Goal: Ask a question: Seek information or help from site administrators or community

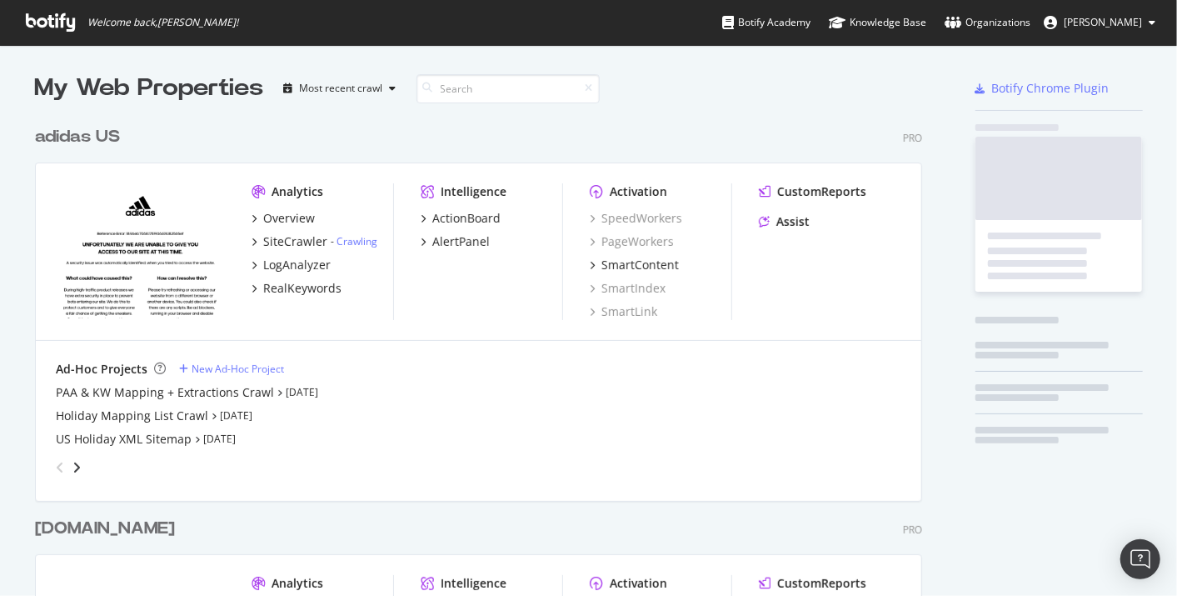
scroll to position [739, 886]
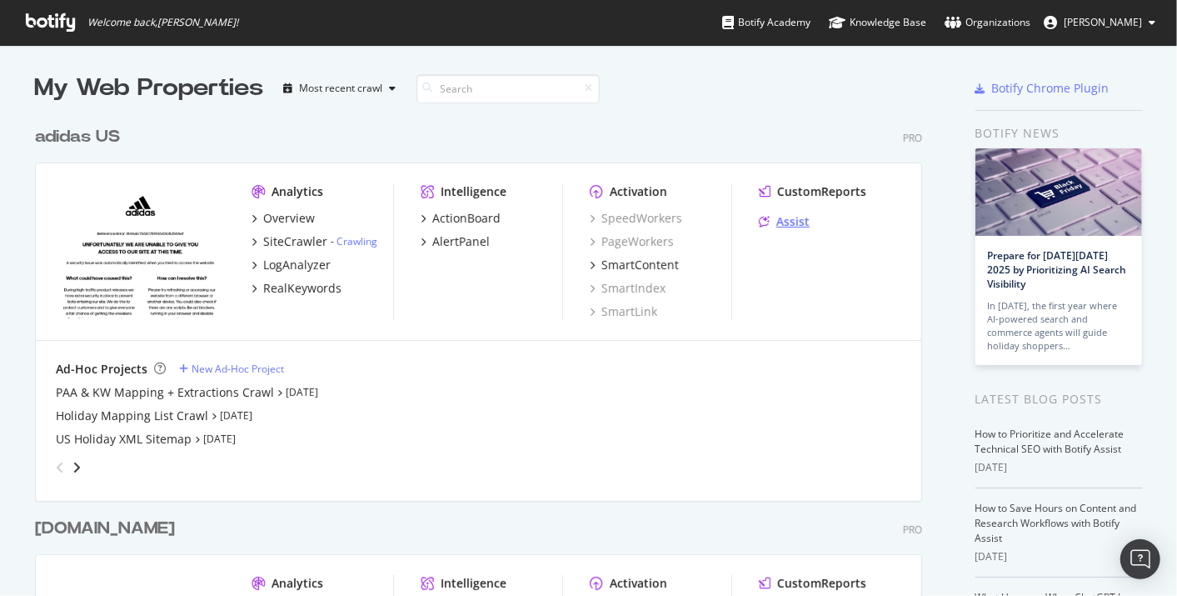
click at [776, 227] on div "Assist" at bounding box center [792, 221] width 33 height 17
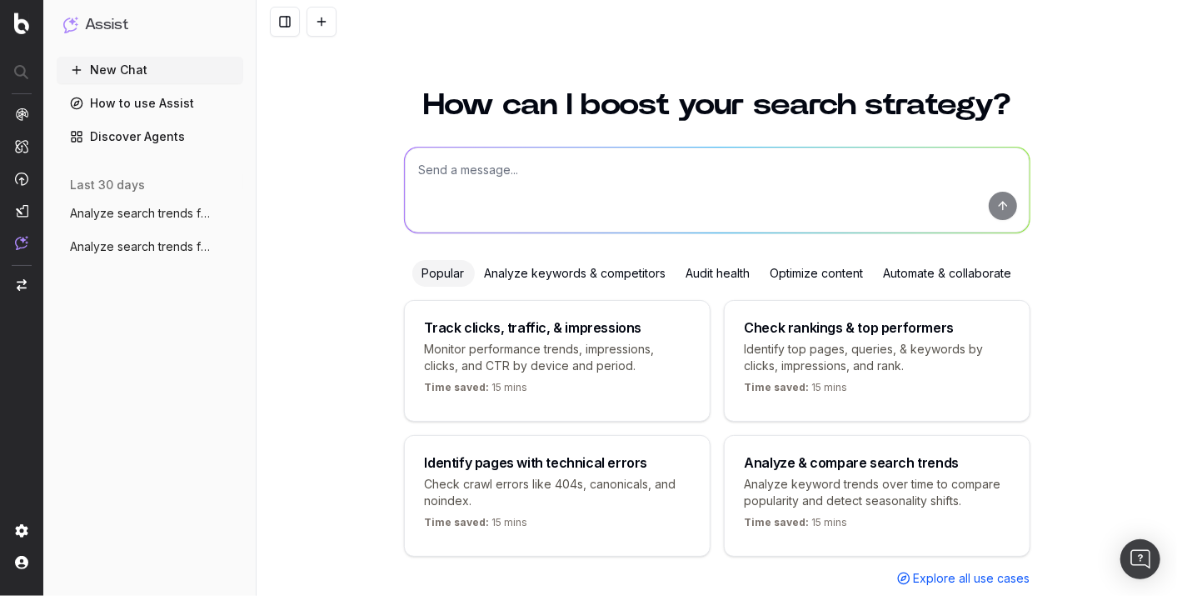
scroll to position [35, 0]
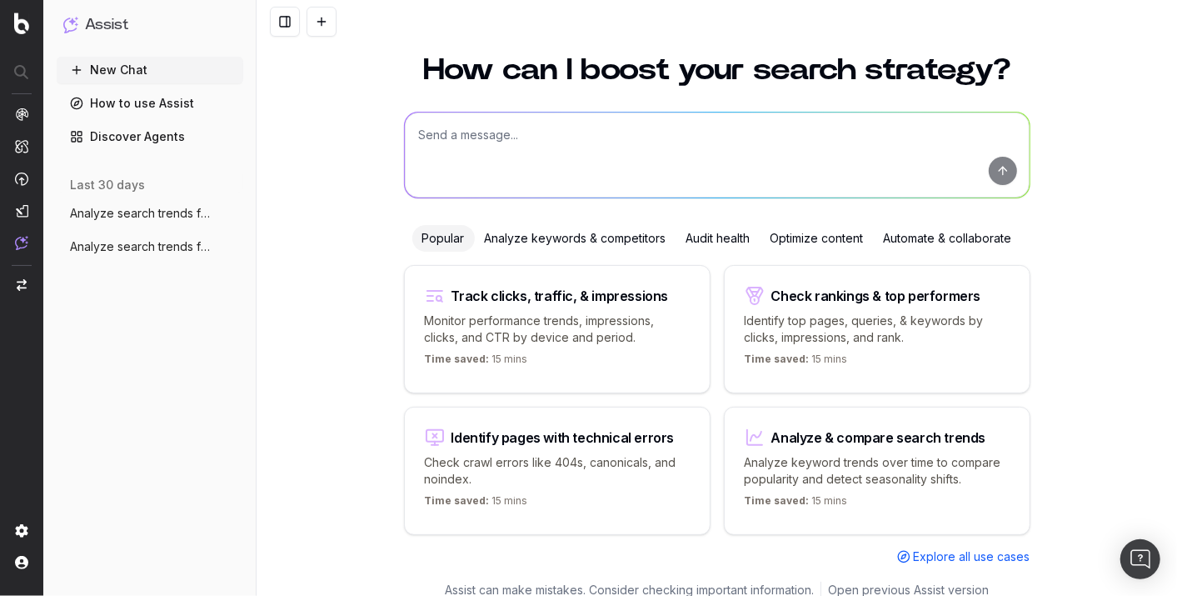
click at [172, 213] on span "Analyze search trends for: Sweat Sets, S" at bounding box center [143, 213] width 147 height 17
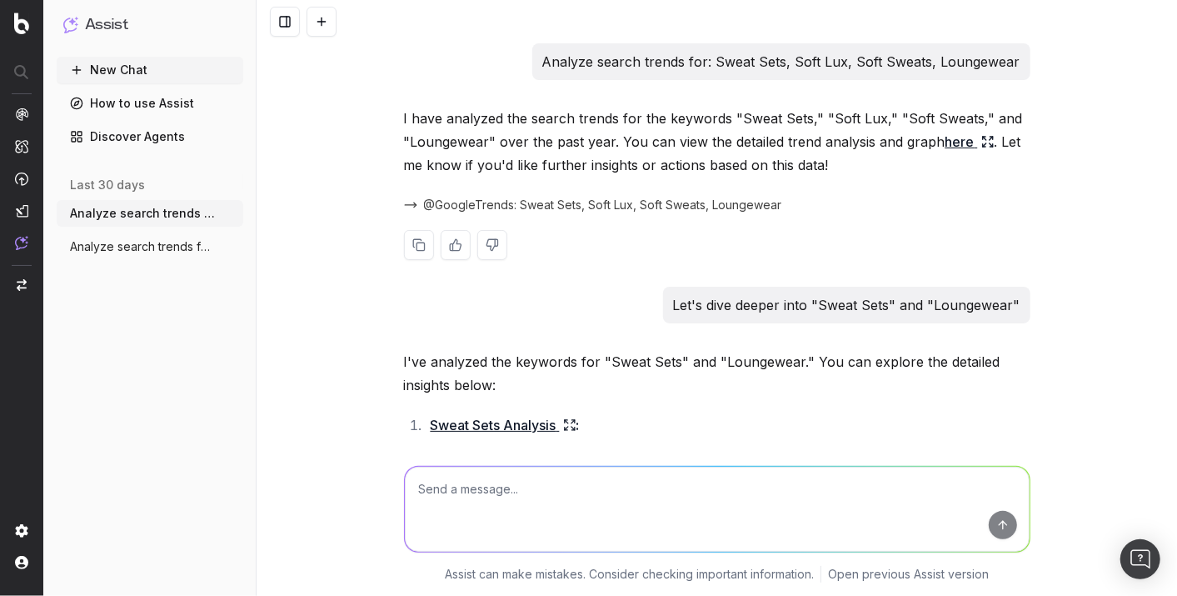
click at [981, 145] on icon at bounding box center [987, 141] width 13 height 13
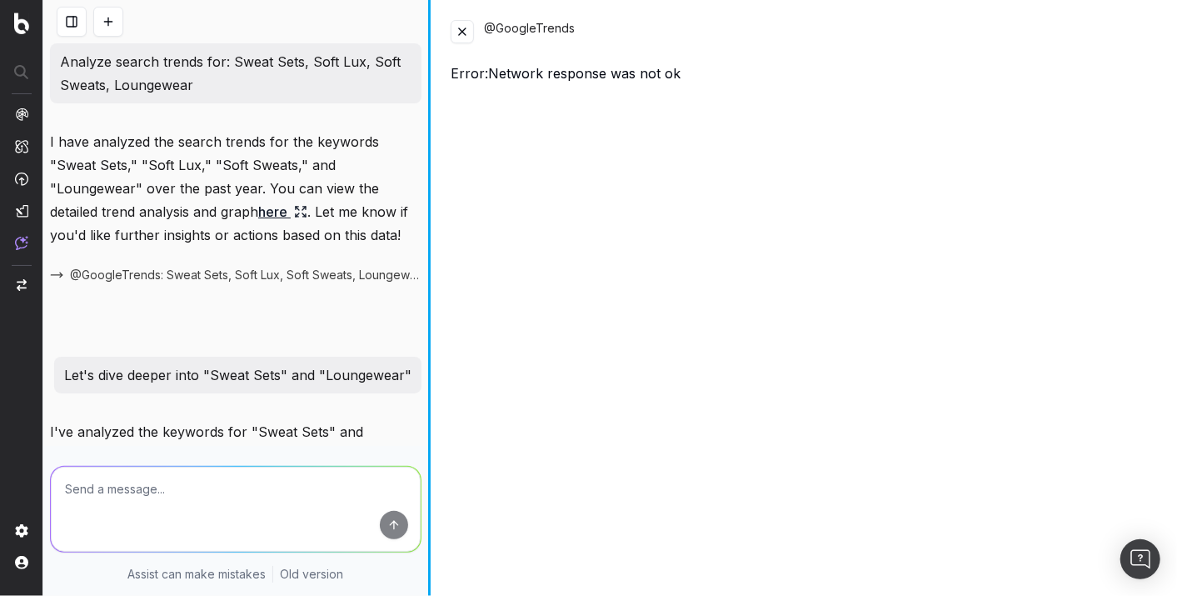
click at [429, 252] on div at bounding box center [429, 298] width 2 height 596
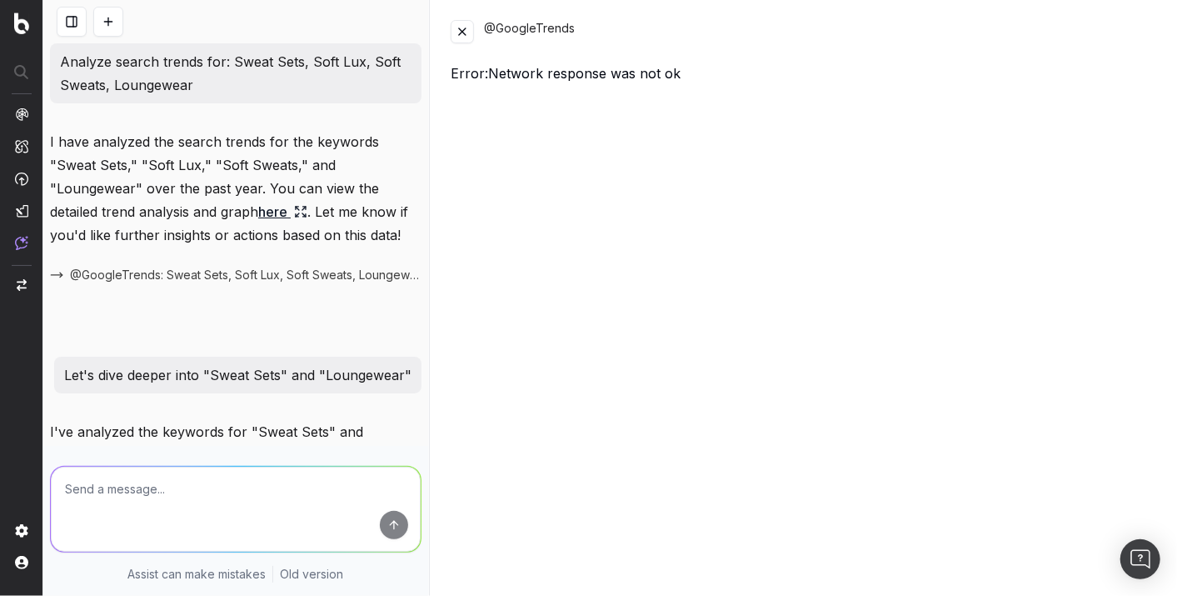
click at [134, 75] on p "Analyze search trends for: Sweat Sets, Soft Lux, Soft Sweats, Loungewear" at bounding box center [236, 73] width 352 height 47
click at [282, 210] on link "here" at bounding box center [282, 211] width 49 height 23
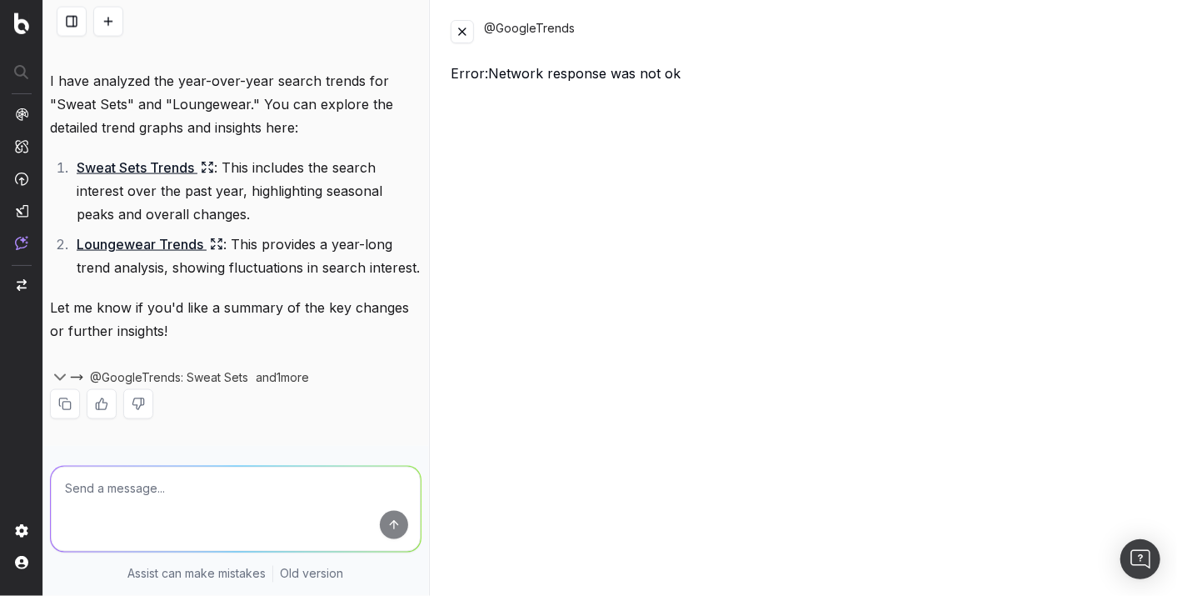
scroll to position [1220, 0]
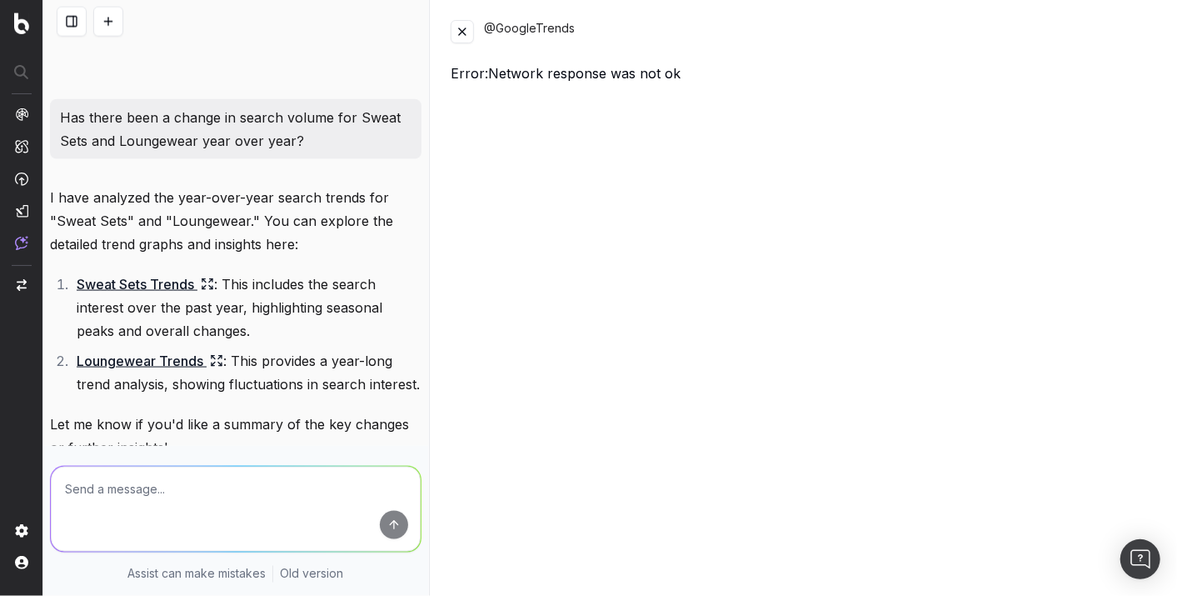
click at [195, 152] on p "Has there been a change in search volume for Sweat Sets and Loungewear year ove…" at bounding box center [236, 129] width 352 height 47
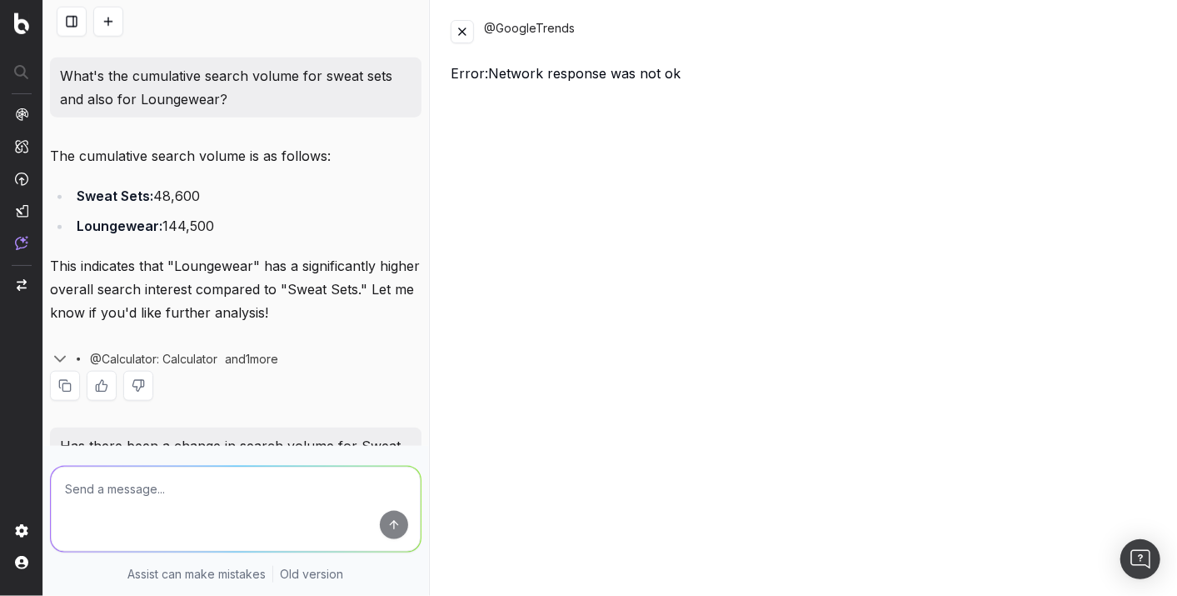
scroll to position [925, 0]
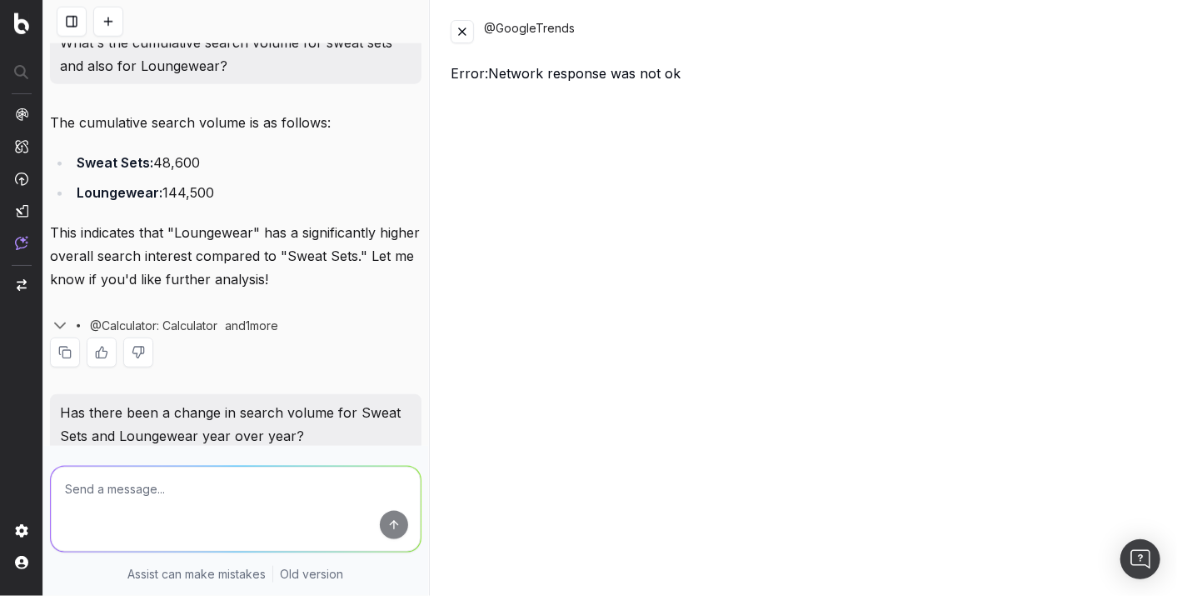
click at [255, 190] on div "The cumulative search volume is as follows: Sweat Sets: 48,600 Loungewear: 144,…" at bounding box center [235, 252] width 371 height 283
click at [250, 77] on p "What's the cumulative search volume for sweat sets and also for Loungewear?" at bounding box center [236, 54] width 352 height 47
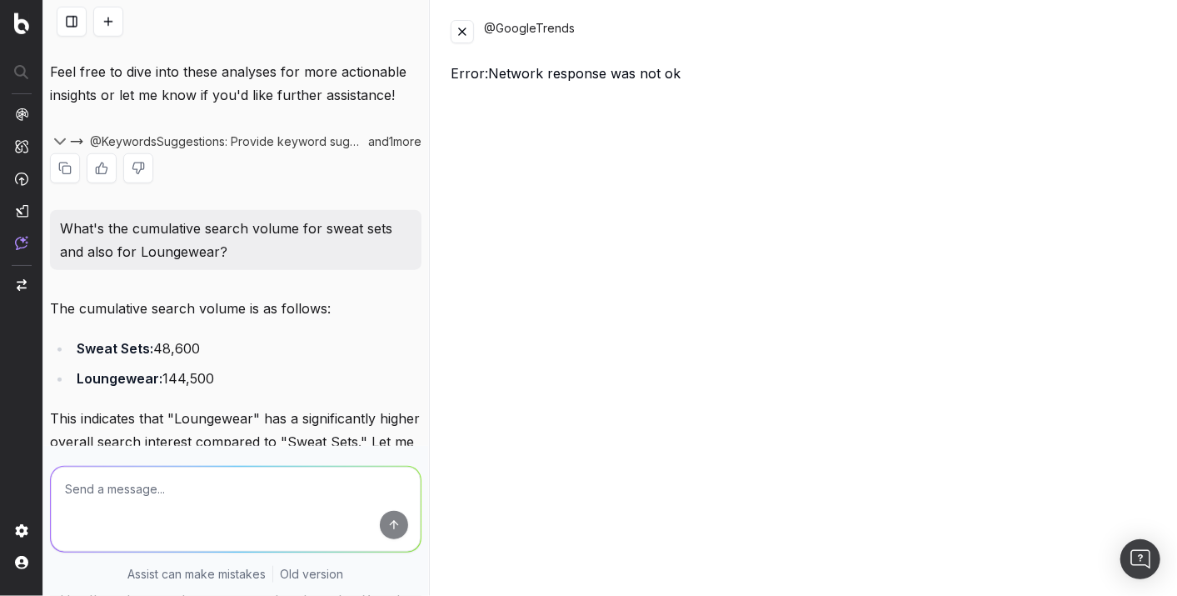
scroll to position [462, 0]
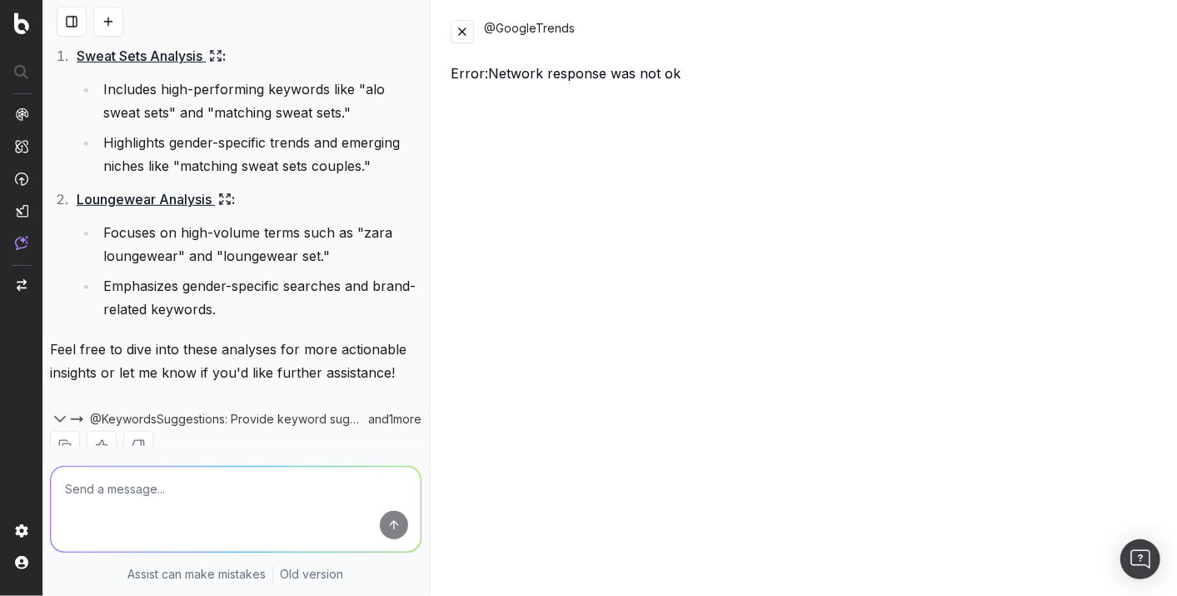
click at [222, 197] on icon at bounding box center [221, 195] width 2 height 2
click at [13, 250] on nav at bounding box center [21, 298] width 43 height 596
click at [36, 239] on div "Botify Assist Botify Assist" at bounding box center [83, 243] width 102 height 40
click at [458, 34] on button at bounding box center [462, 31] width 23 height 23
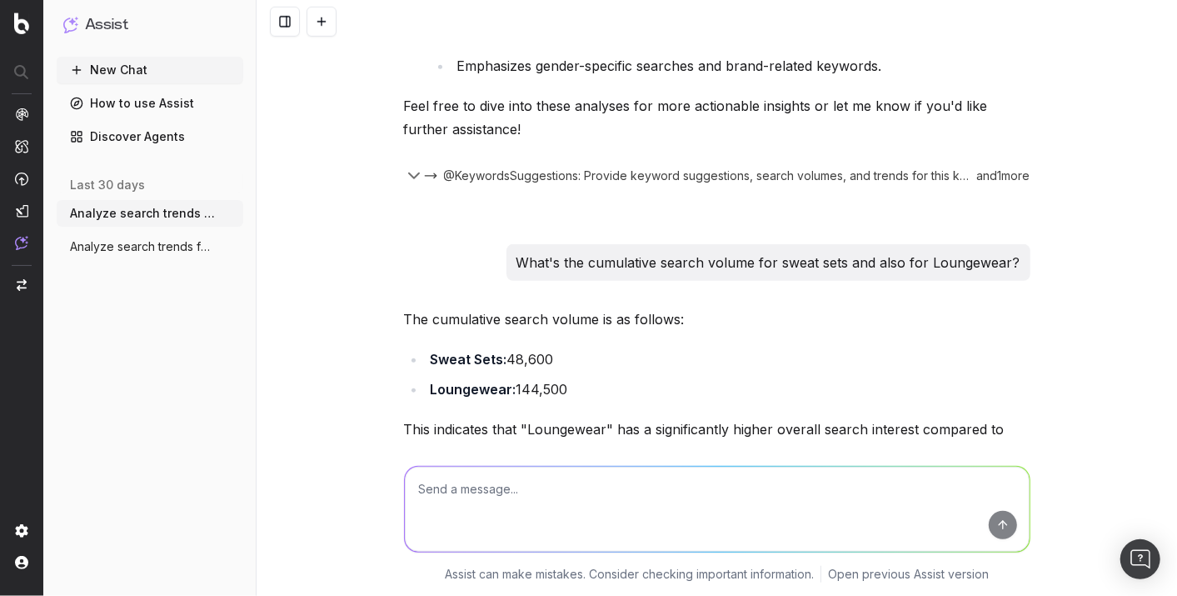
scroll to position [716, 0]
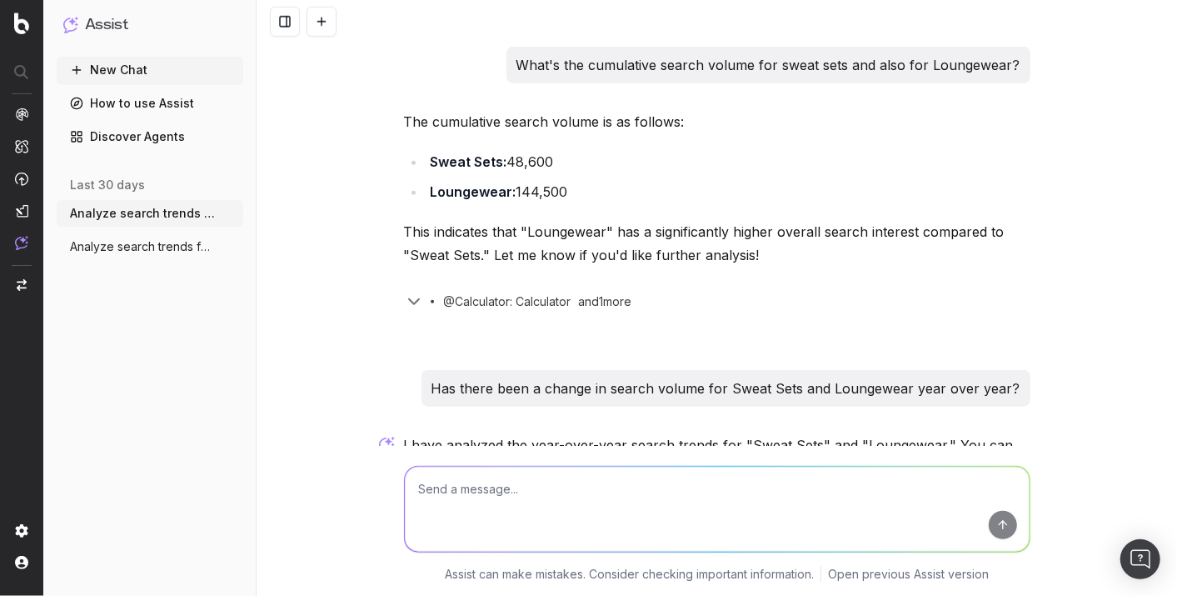
drag, startPoint x: 104, startPoint y: 244, endPoint x: 122, endPoint y: 231, distance: 22.0
click at [106, 242] on span "Analyze search trends for: Sweat Sets, S" at bounding box center [143, 246] width 147 height 17
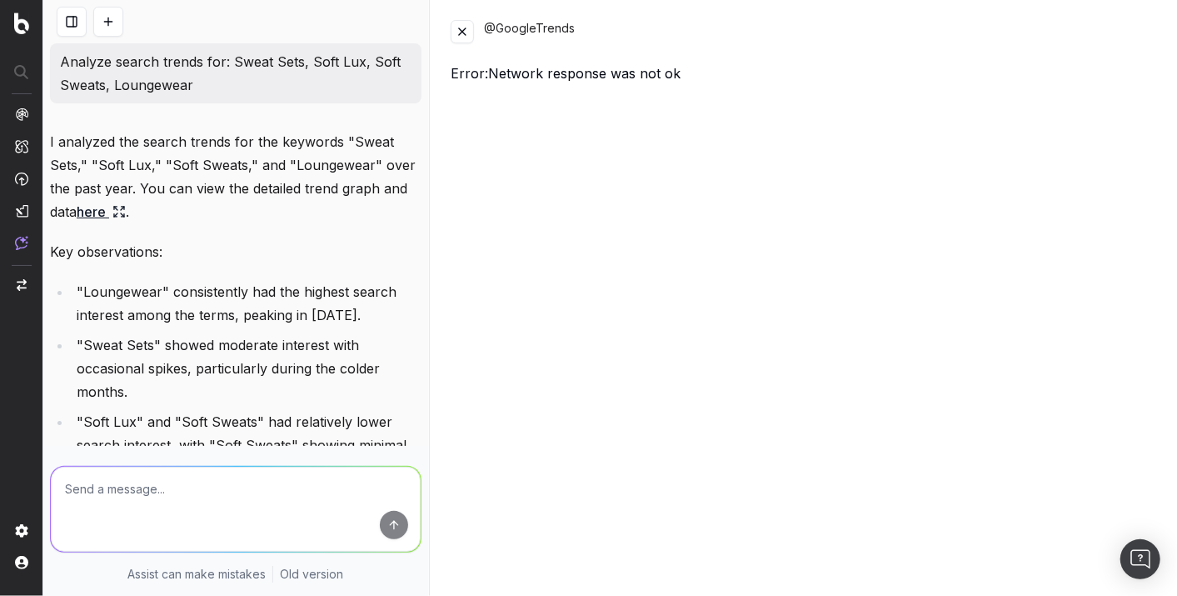
click at [456, 36] on button at bounding box center [462, 31] width 23 height 23
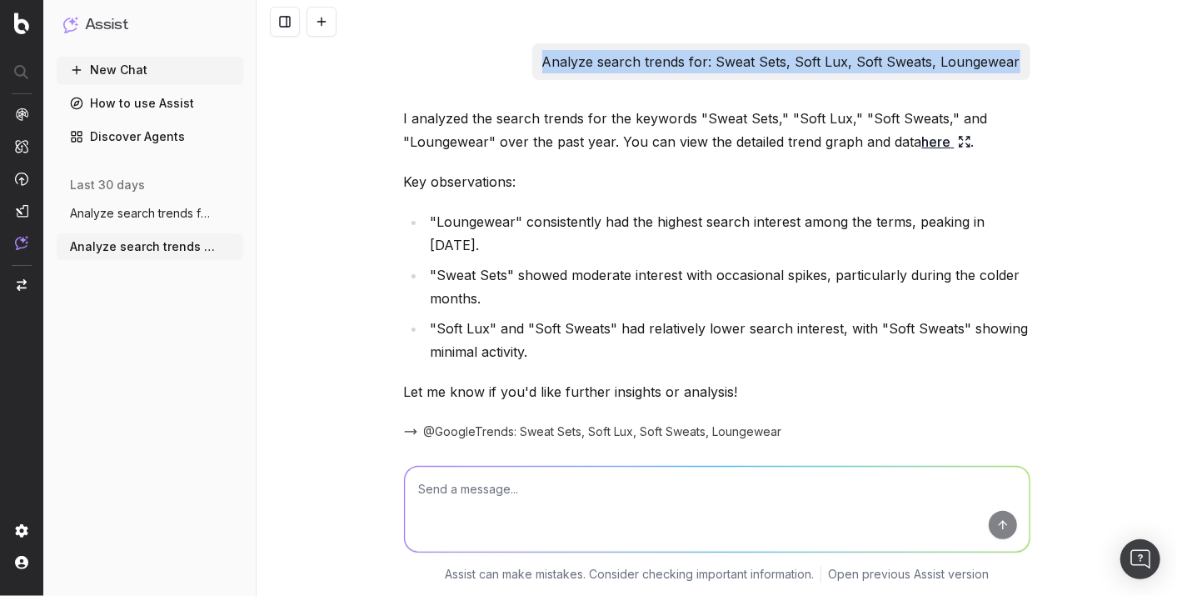
drag, startPoint x: 1015, startPoint y: 60, endPoint x: 548, endPoint y: 46, distance: 467.5
click at [548, 46] on div "Analyze search trends for: Sweat Sets, Soft Lux, Soft Sweats, Loungewear" at bounding box center [781, 61] width 498 height 37
copy p "Analyze search trends for: Sweat Sets, Soft Lux, Soft Sweats, Loungewear"
click at [114, 63] on button "New Chat" at bounding box center [150, 70] width 187 height 27
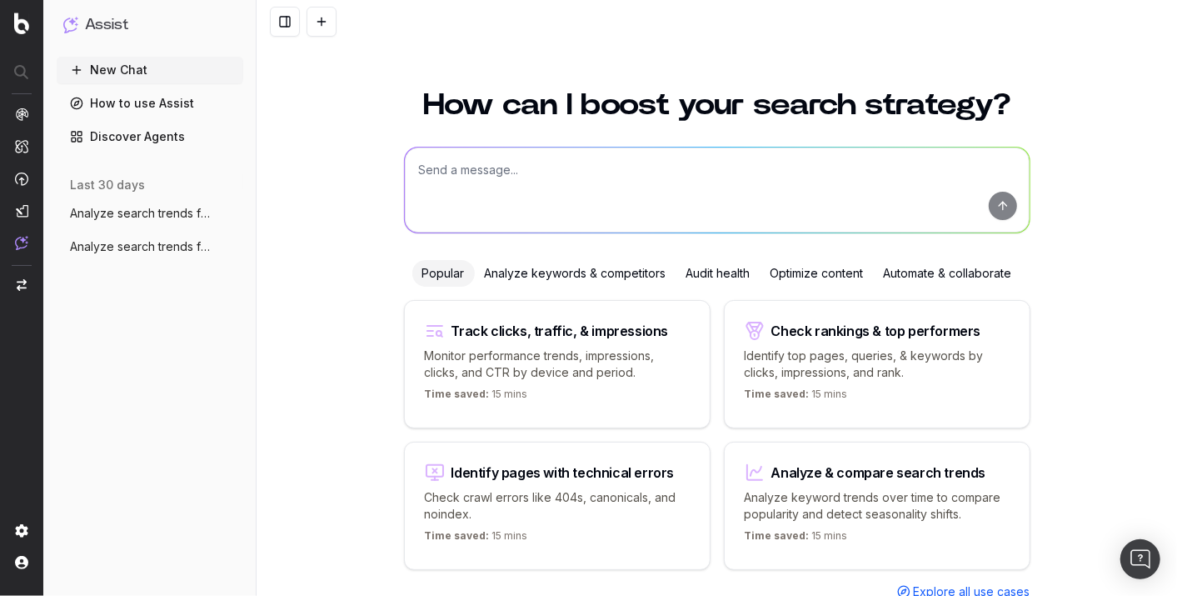
click at [581, 182] on textarea at bounding box center [717, 189] width 625 height 85
paste textarea "Analyze search trends for: Sweat Sets, Soft Lux, Soft Sweats, Loungewear"
type textarea "Analyze search trends for: Sweat Sets, Soft Lux, Soft Sweats, Loungewear"
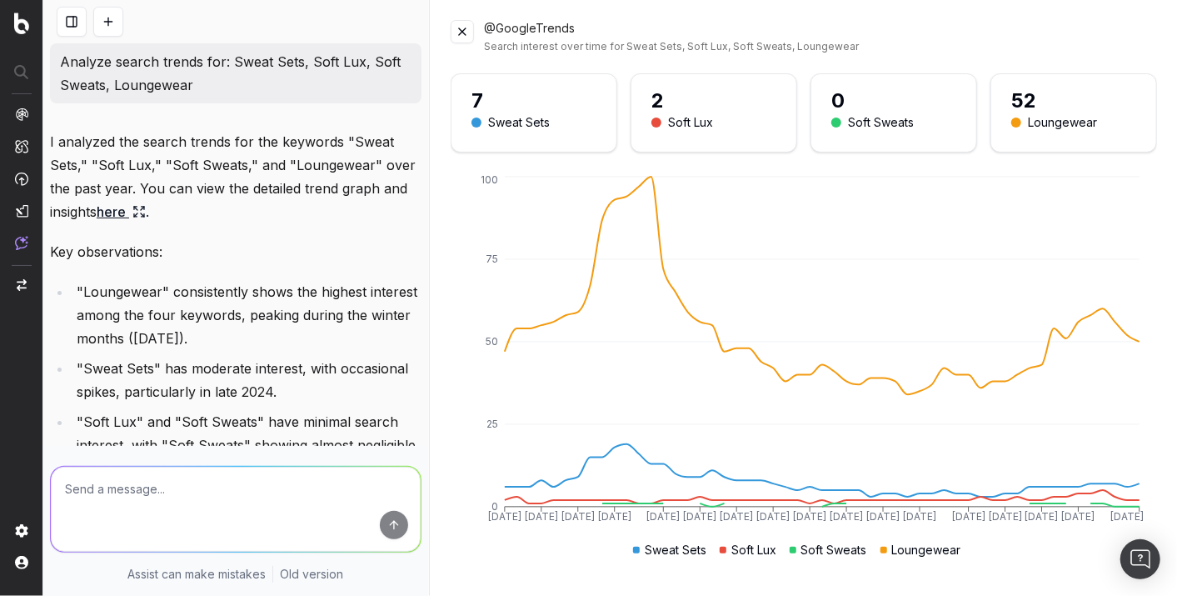
click at [203, 314] on li ""Loungewear" consistently shows the highest interest among the four keywords, p…" at bounding box center [247, 315] width 350 height 70
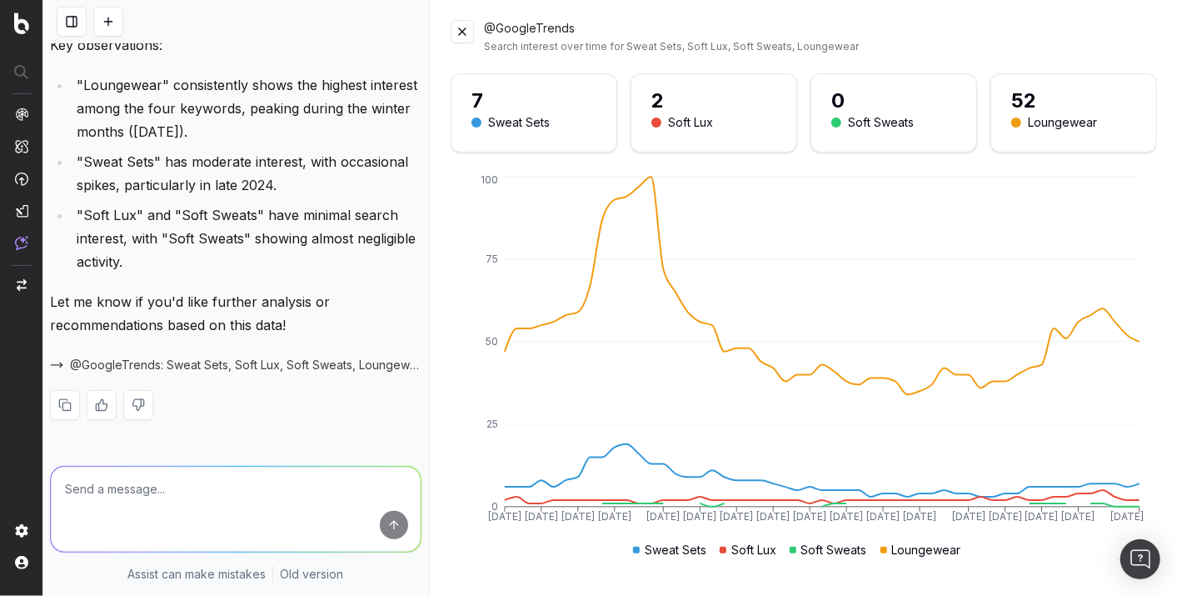
click at [164, 369] on span "@GoogleTrends: Sweat Sets, Soft Lux, Soft Sweats, Loungewear" at bounding box center [246, 365] width 352 height 17
click at [271, 367] on span "@GoogleTrends: Sweat Sets, Soft Lux, Soft Sweats, Loungewear" at bounding box center [246, 365] width 352 height 17
drag, startPoint x: 271, startPoint y: 367, endPoint x: 162, endPoint y: 356, distance: 108.9
click at [162, 356] on div "@GoogleTrends: Sweat Sets, Soft Lux, Soft Sweats, Loungewear" at bounding box center [235, 364] width 371 height 23
click at [162, 360] on span "@GoogleTrends: Sweat Sets, Soft Lux, Soft Sweats, Loungewear" at bounding box center [246, 365] width 352 height 17
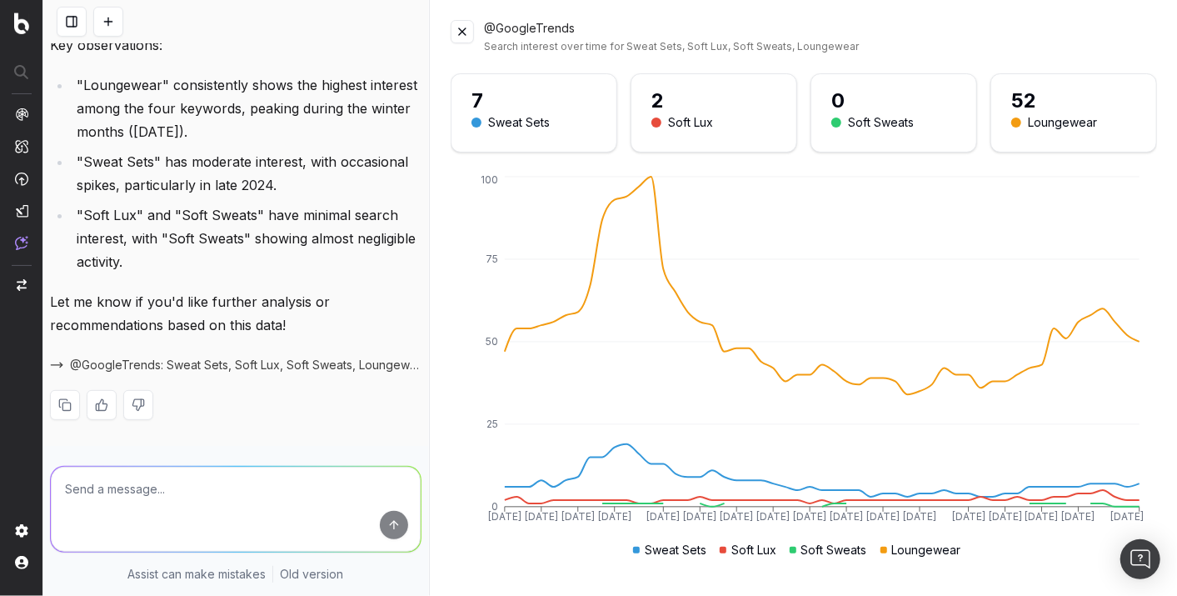
click at [162, 359] on span "@GoogleTrends: Sweat Sets, Soft Lux, Soft Sweats, Loungewear" at bounding box center [246, 365] width 352 height 17
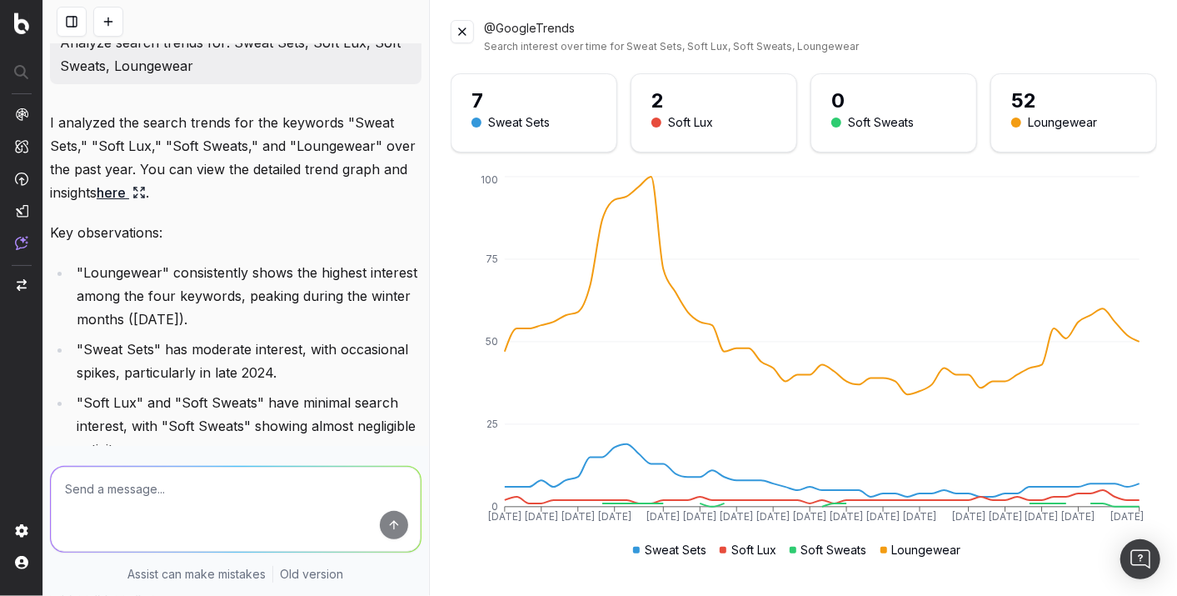
scroll to position [0, 0]
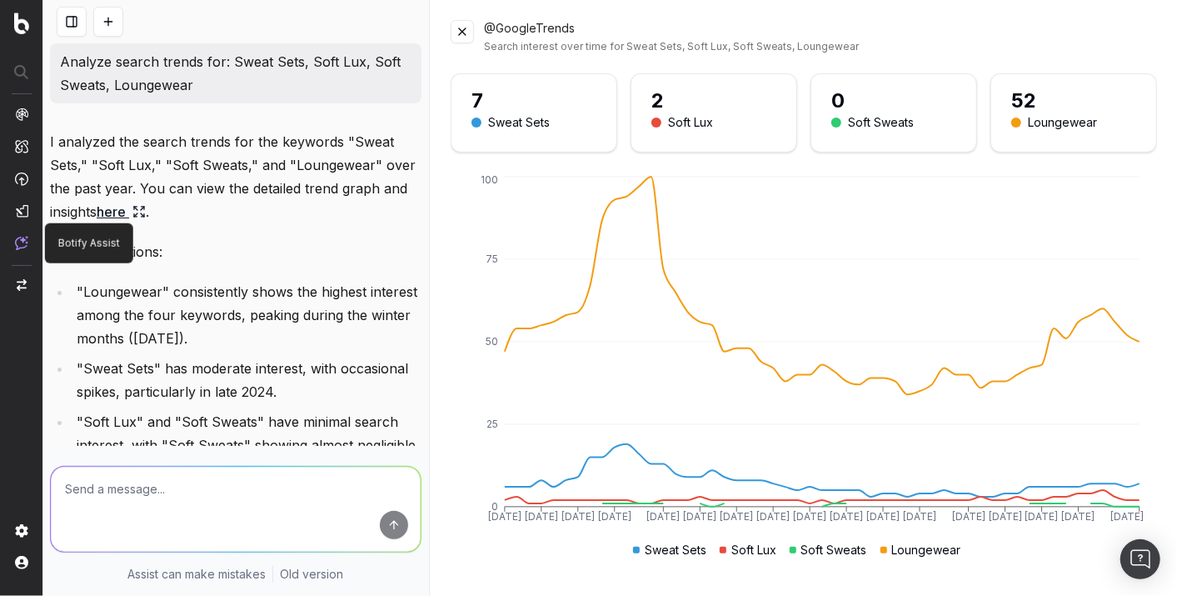
click at [19, 244] on img at bounding box center [21, 243] width 13 height 14
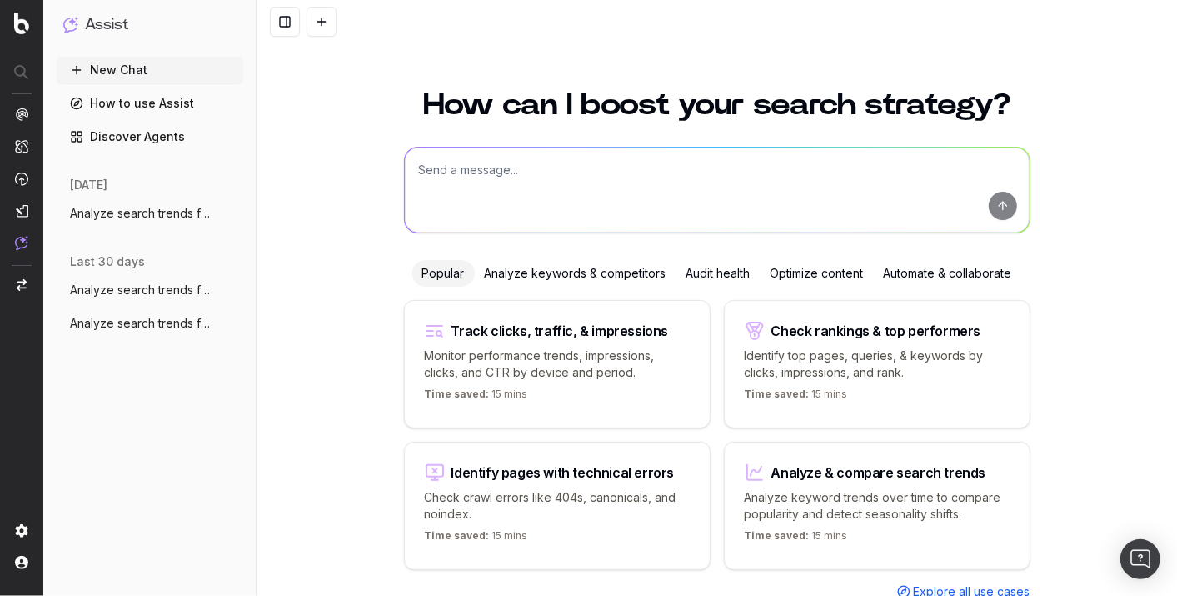
click at [133, 325] on span "Analyze search trends for: Sweat Sets, S" at bounding box center [143, 323] width 147 height 17
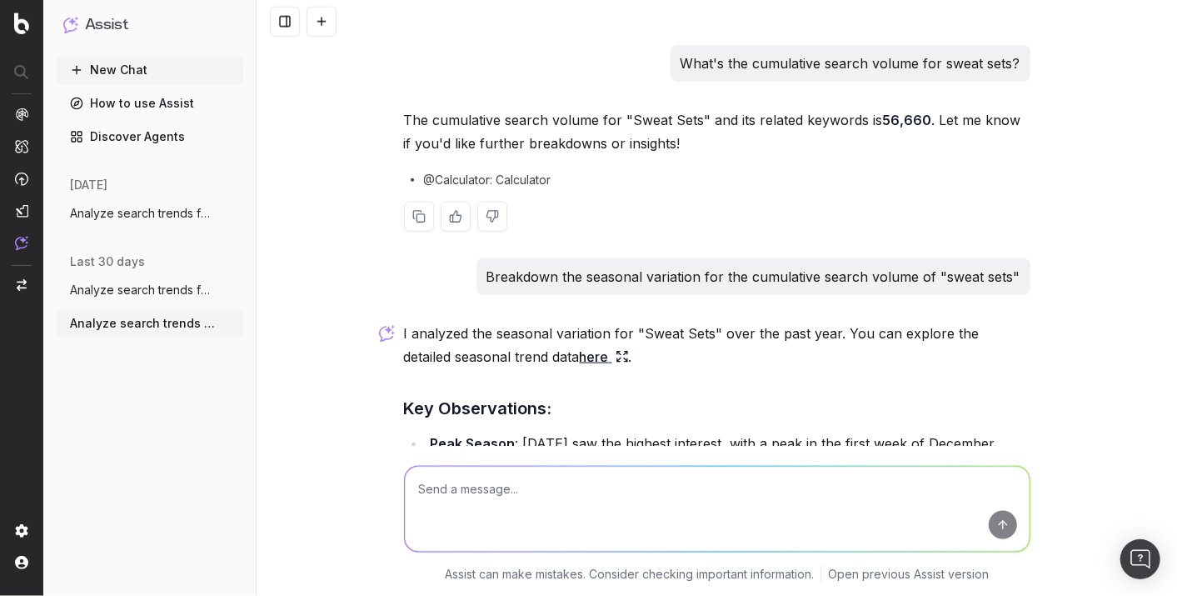
scroll to position [1203, 0]
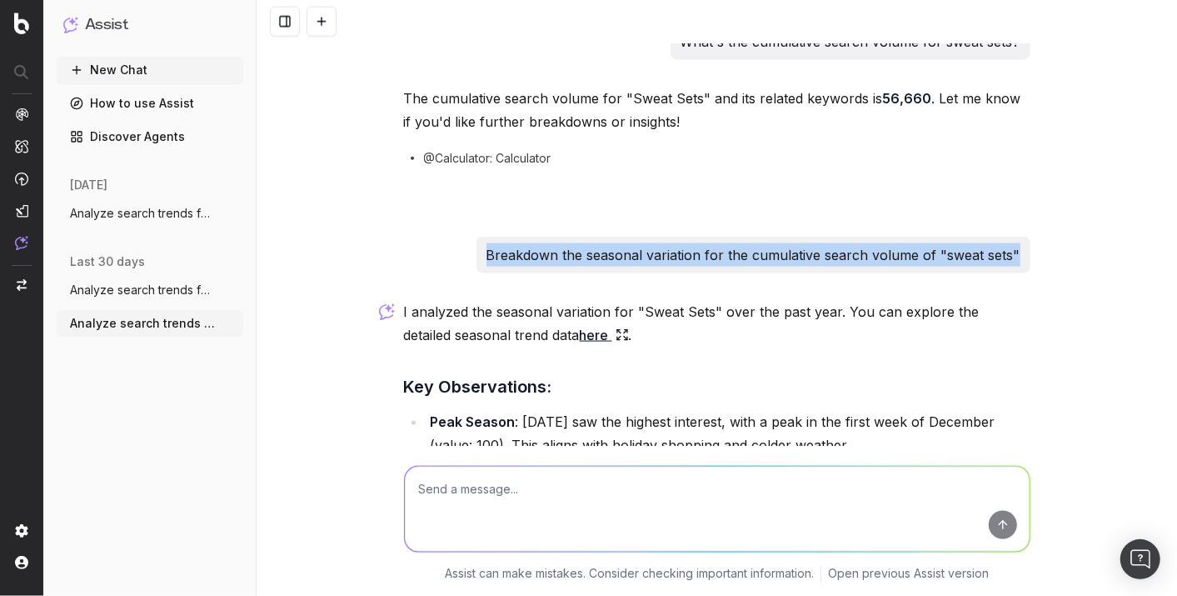
drag, startPoint x: 488, startPoint y: 247, endPoint x: 1063, endPoint y: 232, distance: 574.9
click at [1063, 232] on div "Analyze search trends for: Sweat Sets, Soft Lux, Soft Sweats, Loungewear I anal…" at bounding box center [717, 298] width 920 height 596
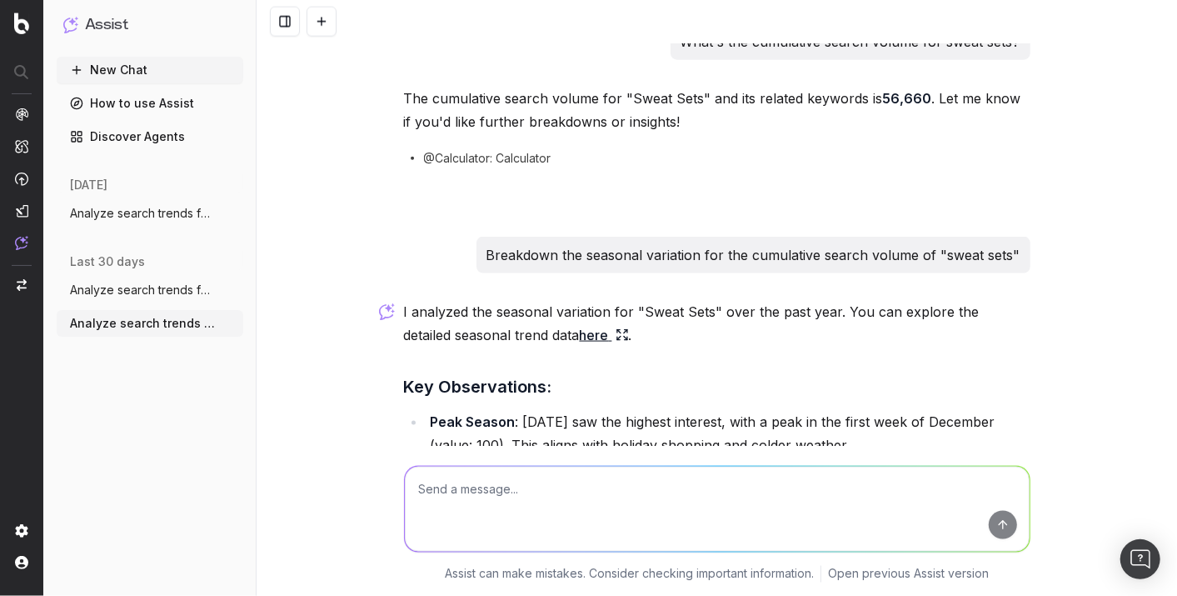
click at [580, 344] on link "here" at bounding box center [604, 334] width 49 height 23
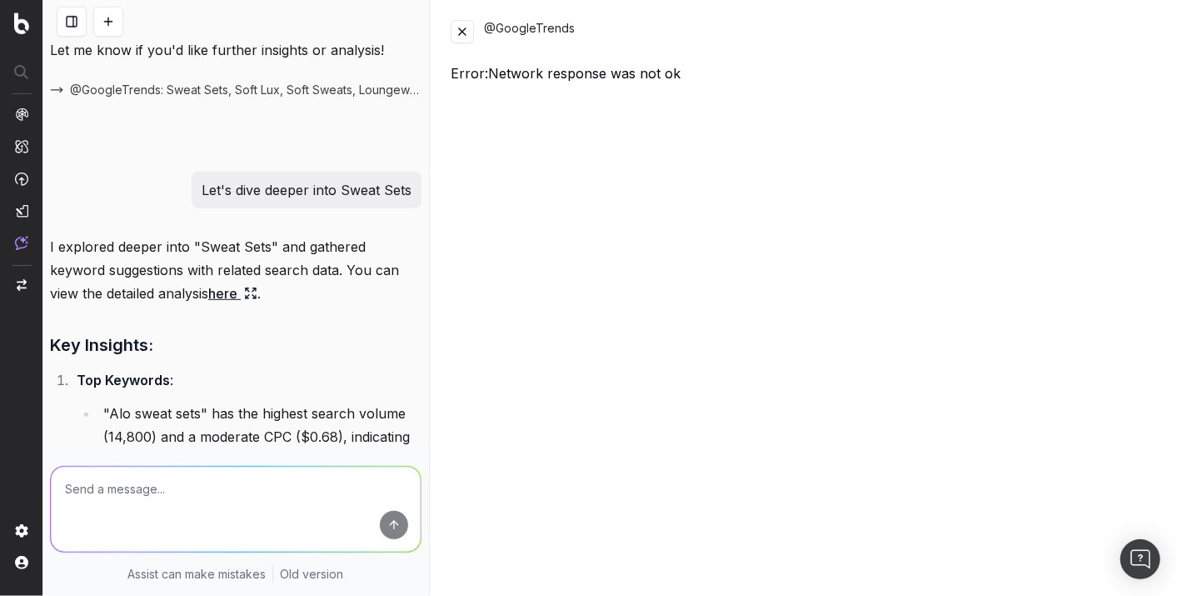
scroll to position [409, 0]
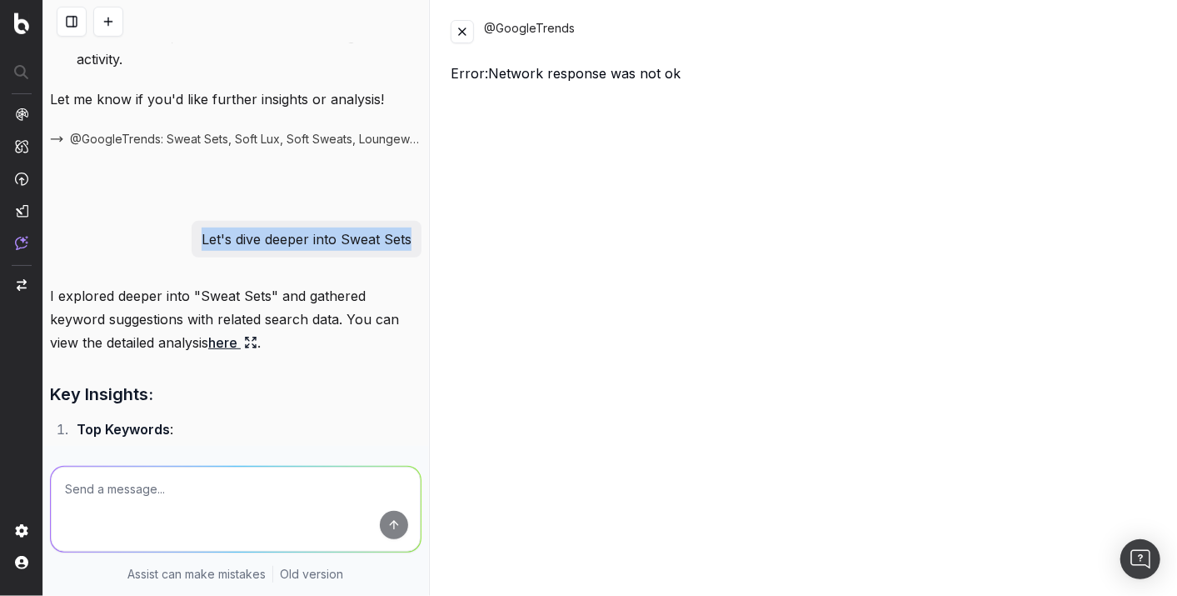
drag, startPoint x: 187, startPoint y: 265, endPoint x: 397, endPoint y: 265, distance: 209.9
click at [397, 257] on div "Let's dive deeper into Sweat Sets" at bounding box center [307, 239] width 230 height 37
copy p "Let's dive deeper into Sweat Sets"
click at [29, 242] on nav at bounding box center [21, 298] width 43 height 596
click at [21, 231] on div at bounding box center [21, 178] width 13 height 143
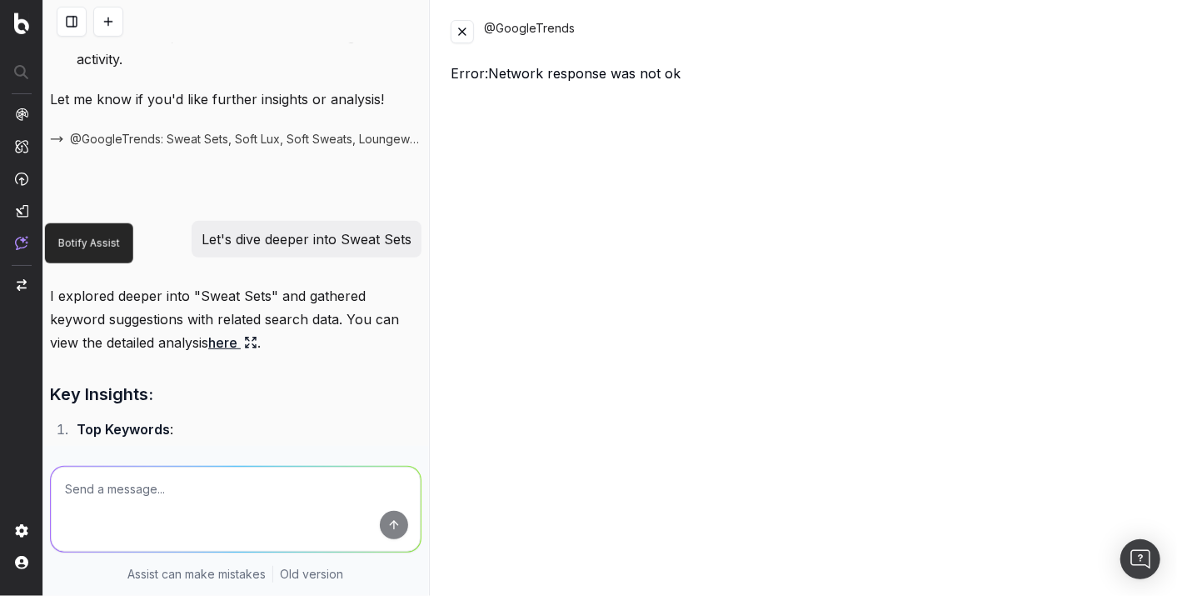
click at [21, 243] on img at bounding box center [21, 243] width 13 height 14
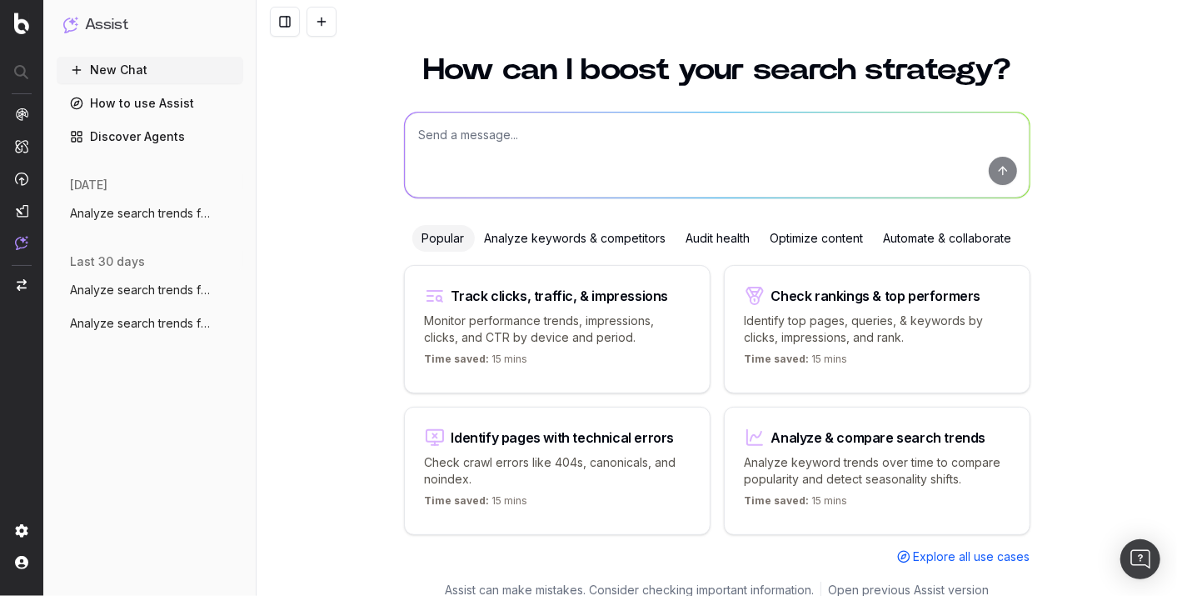
click at [102, 212] on span "Analyze search trends for: Sweat Sets, S" at bounding box center [143, 213] width 147 height 17
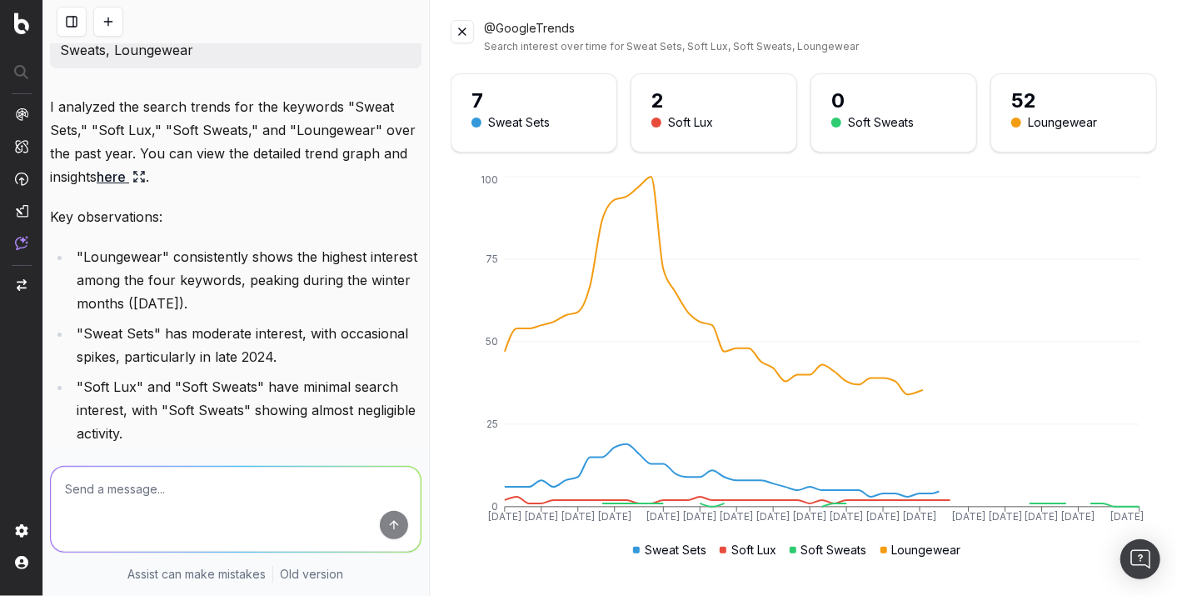
click at [244, 495] on textarea at bounding box center [236, 508] width 370 height 85
paste textarea "Let's dive deeper into Sweat Sets"
type textarea "Let's dive deeper into Sweat Sets"
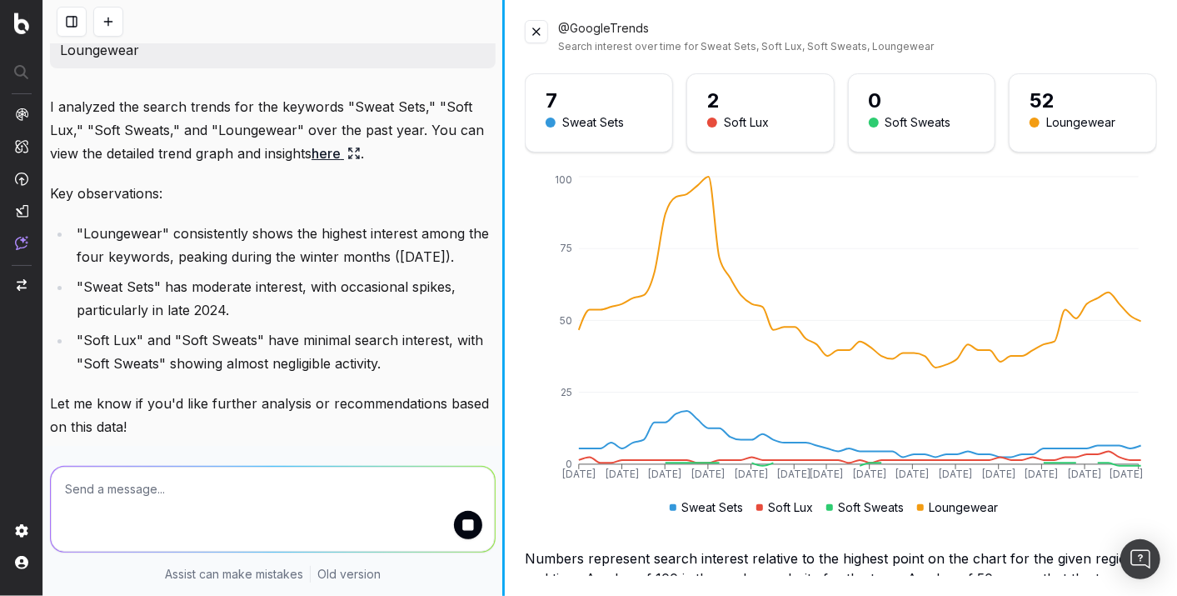
click at [503, 276] on div at bounding box center [503, 298] width 2 height 596
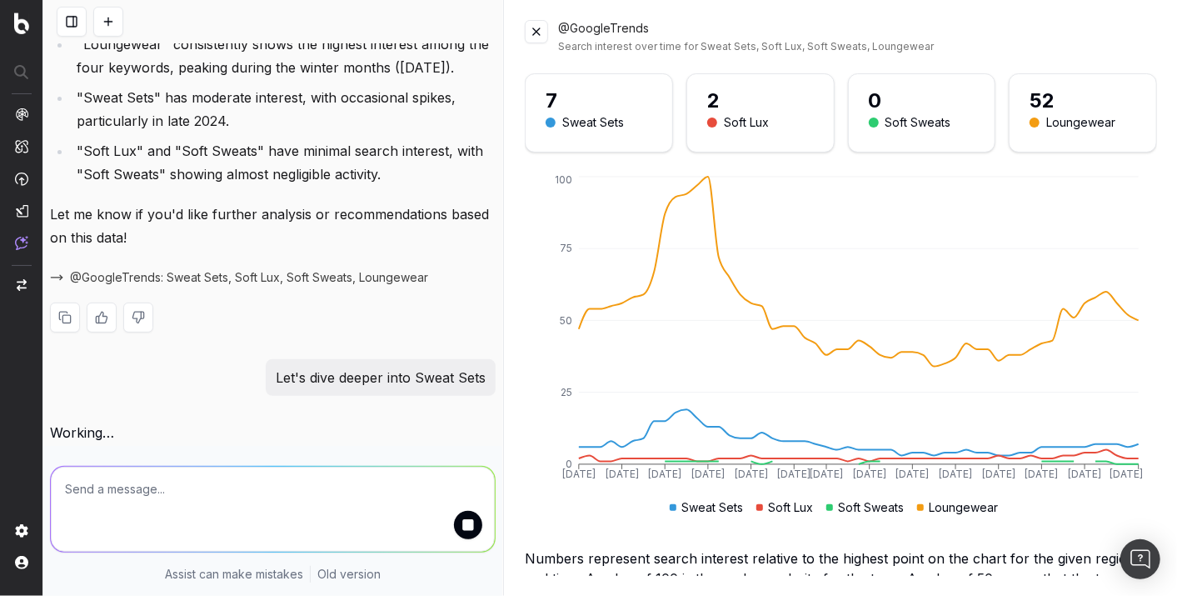
scroll to position [247, 0]
click at [534, 31] on button at bounding box center [536, 31] width 23 height 23
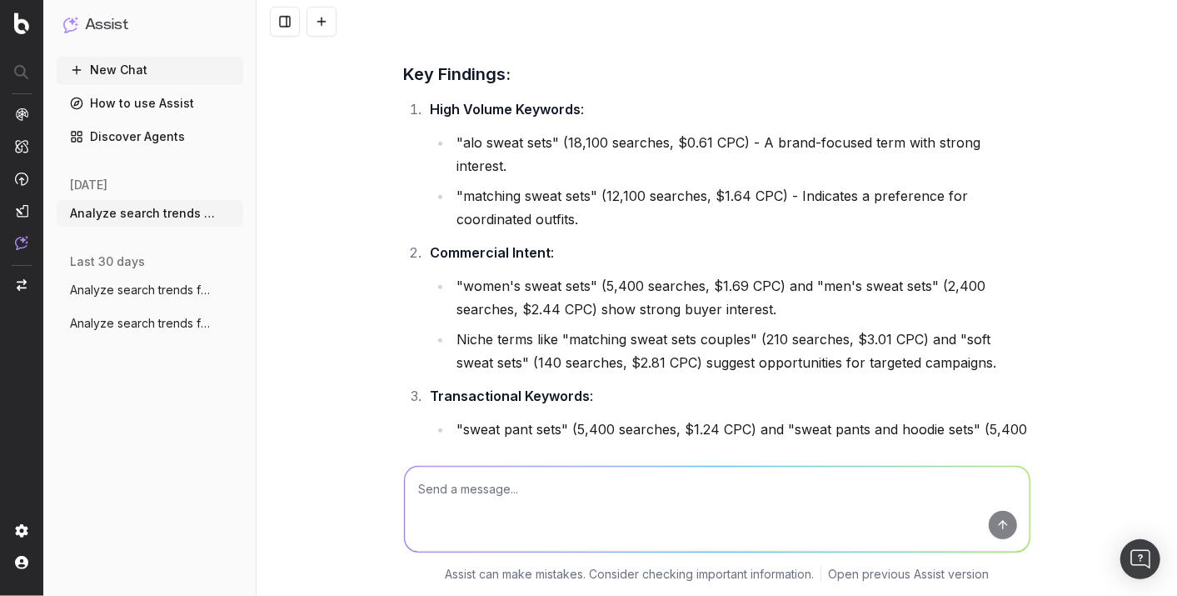
scroll to position [896, 0]
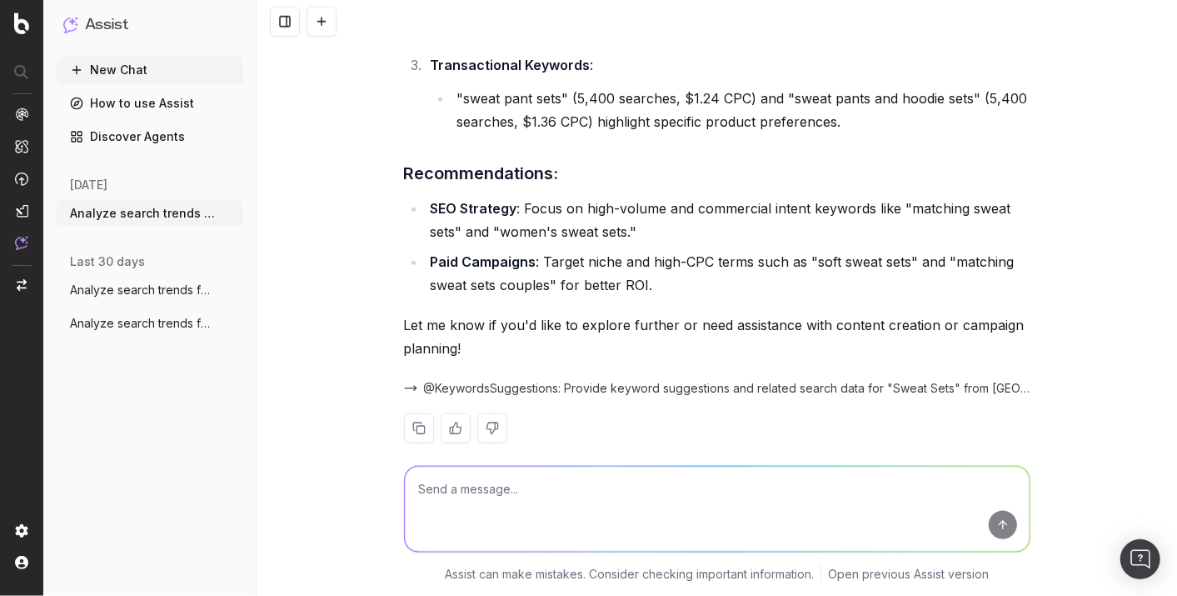
click at [596, 380] on span "@KeywordsSuggestions: Provide keyword suggestions and related search data for "…" at bounding box center [727, 388] width 606 height 17
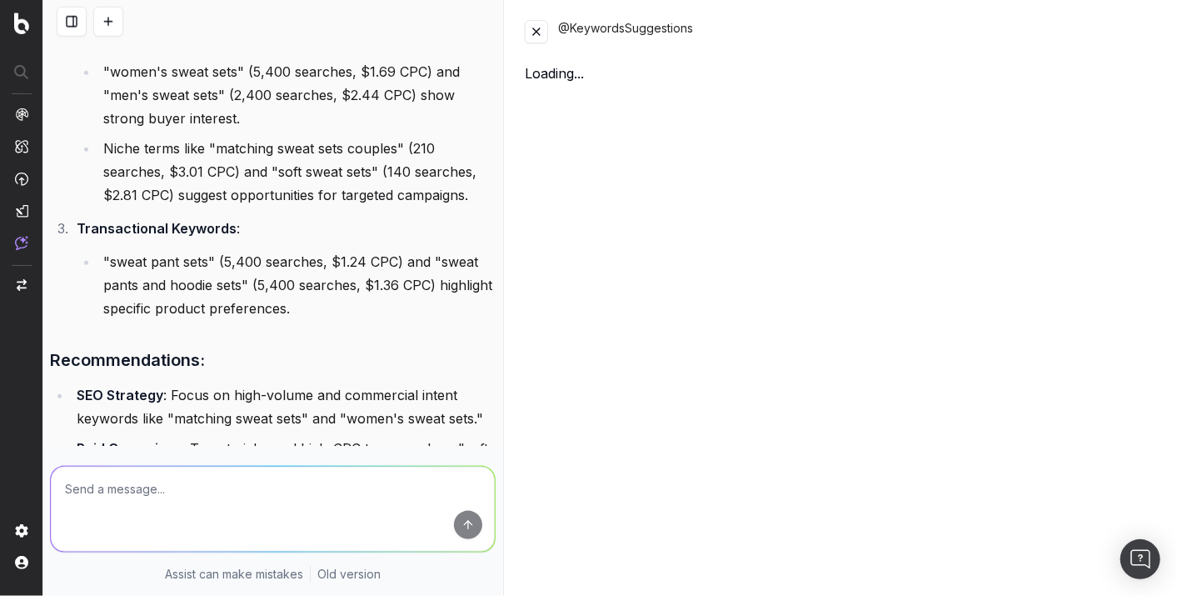
scroll to position [1083, 0]
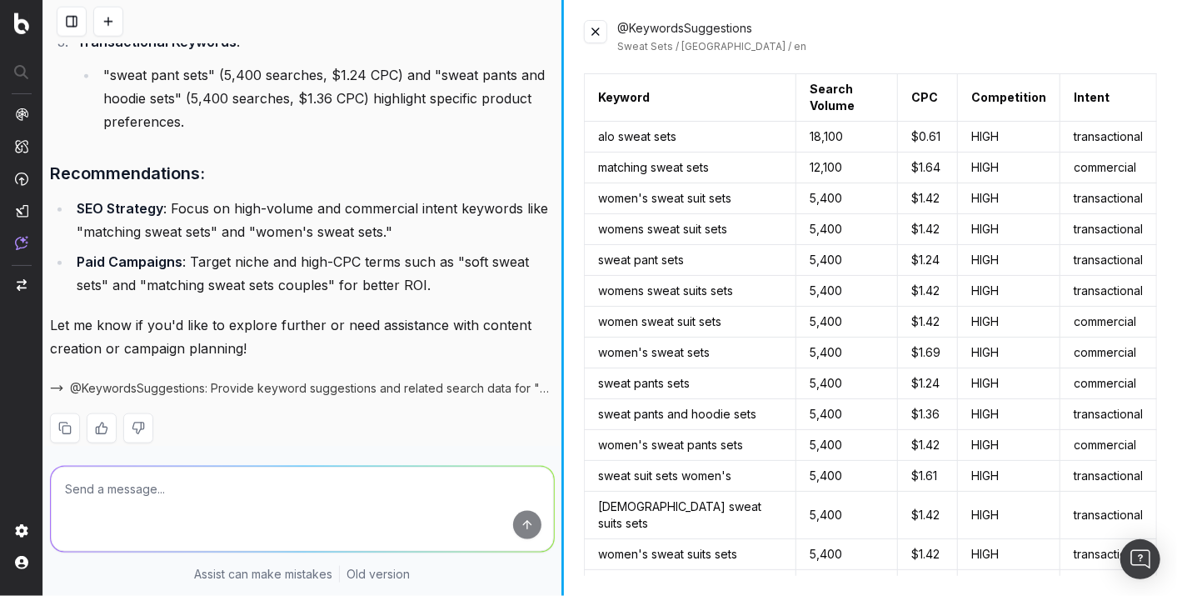
click at [562, 391] on div at bounding box center [562, 298] width 2 height 596
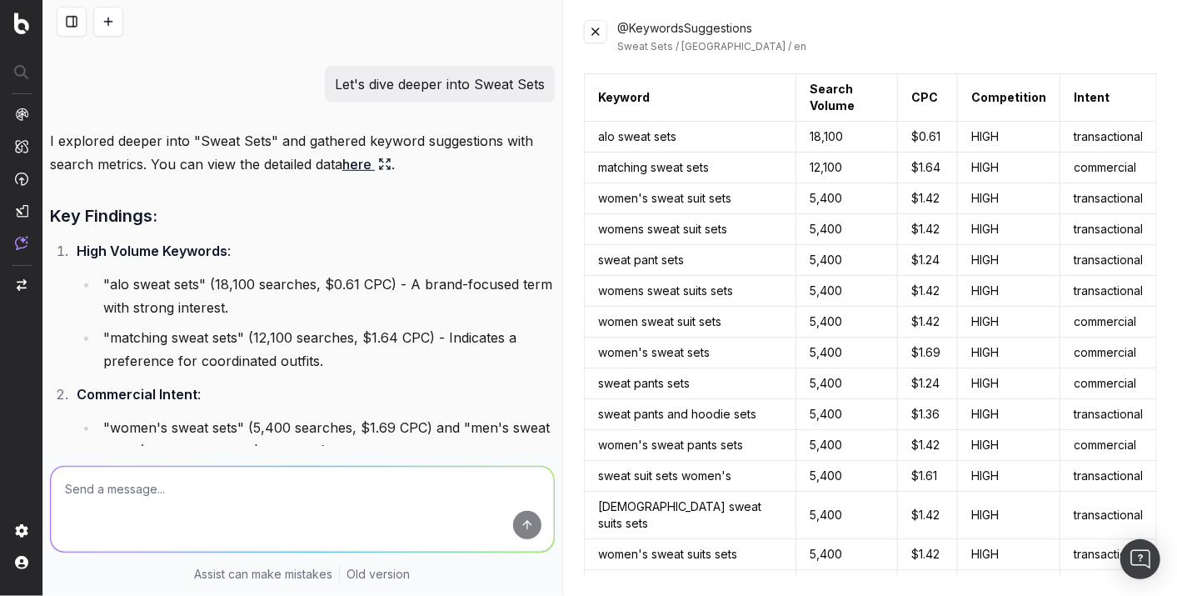
scroll to position [497, 0]
